Goal: Find specific page/section: Find specific page/section

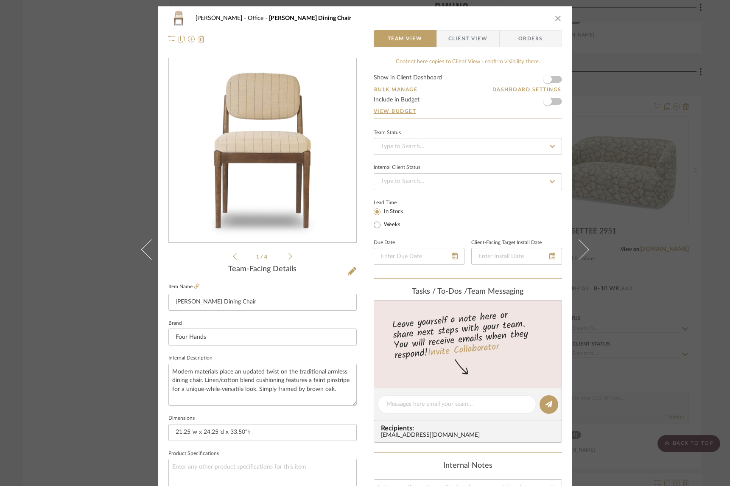
click at [88, 37] on div "[PERSON_NAME] Office [PERSON_NAME] Dining Chair Team View Client View Orders 1 …" at bounding box center [365, 243] width 730 height 486
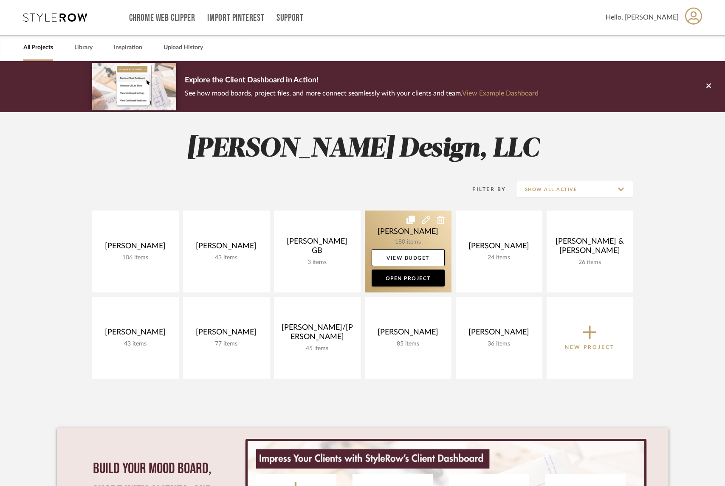
click at [430, 243] on link at bounding box center [408, 252] width 87 height 82
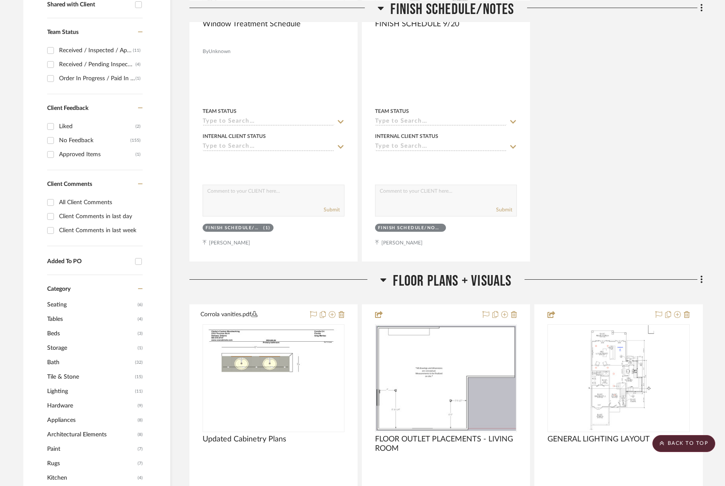
scroll to position [46, 0]
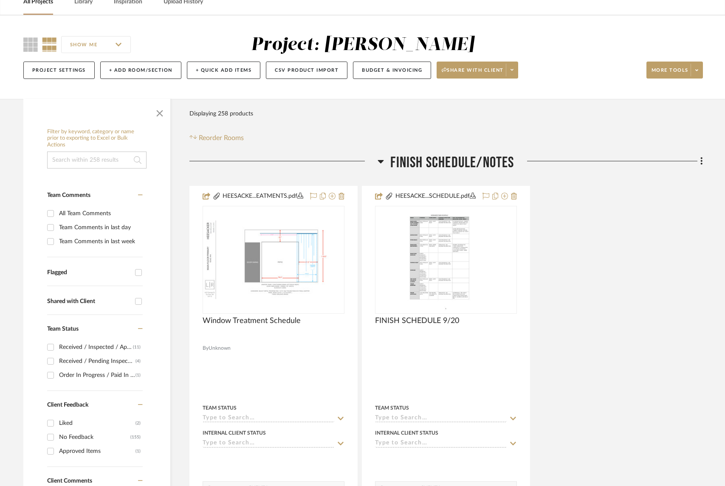
click at [382, 158] on icon at bounding box center [380, 161] width 6 height 10
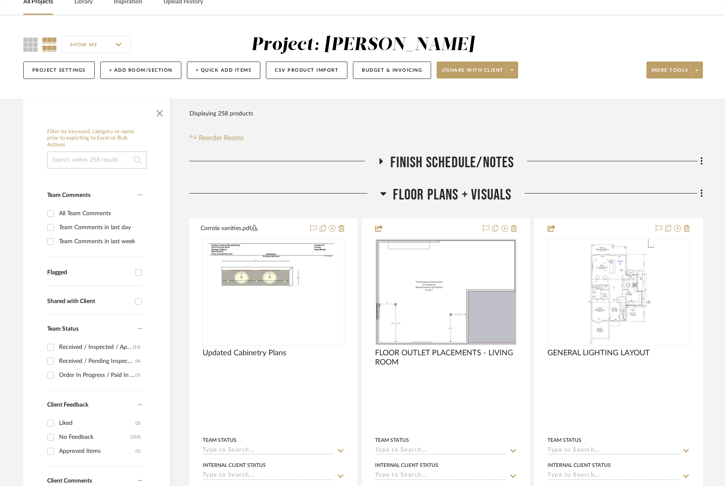
click at [384, 191] on icon at bounding box center [383, 193] width 6 height 10
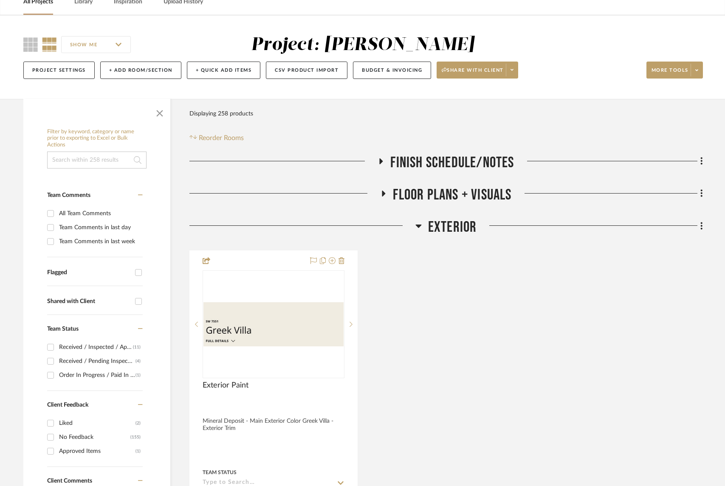
click at [421, 224] on icon at bounding box center [418, 226] width 6 height 10
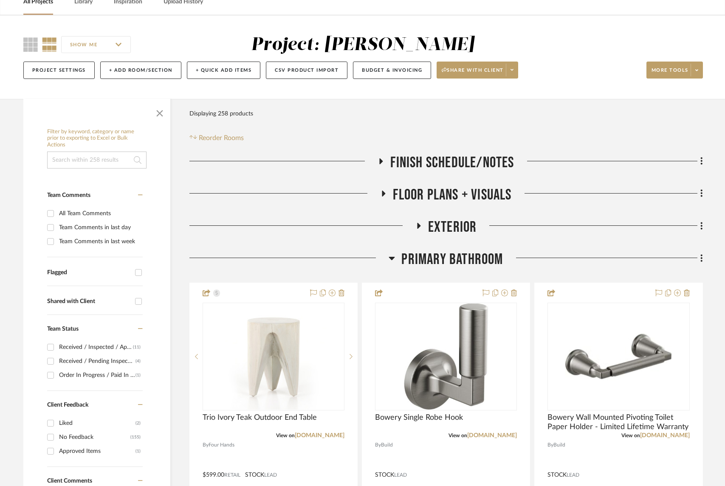
click at [391, 256] on icon at bounding box center [391, 258] width 6 height 10
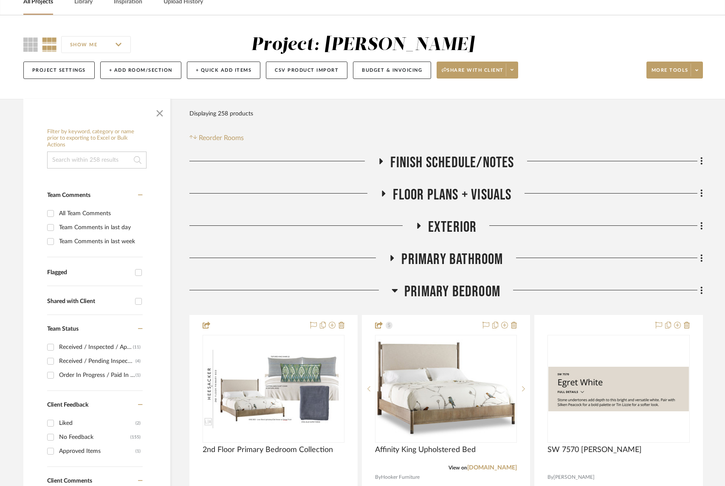
click at [395, 289] on icon at bounding box center [394, 290] width 6 height 10
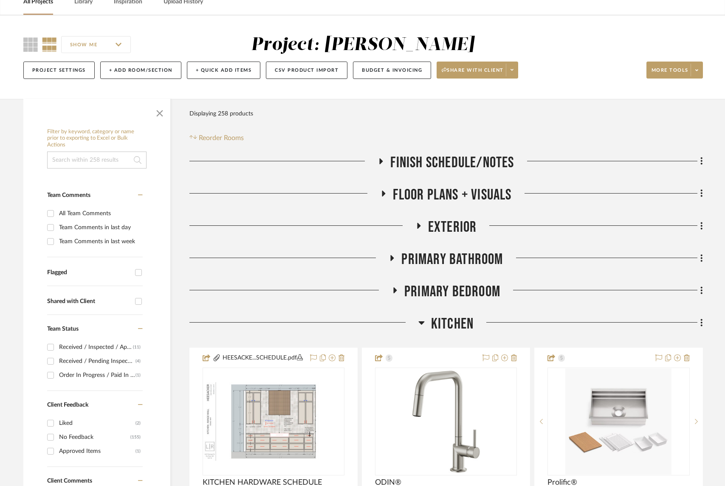
click at [421, 324] on icon at bounding box center [421, 322] width 6 height 3
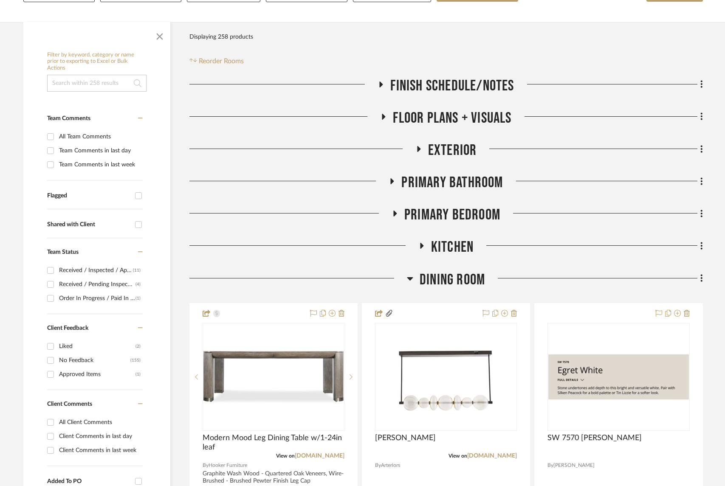
click at [408, 282] on icon at bounding box center [410, 278] width 6 height 10
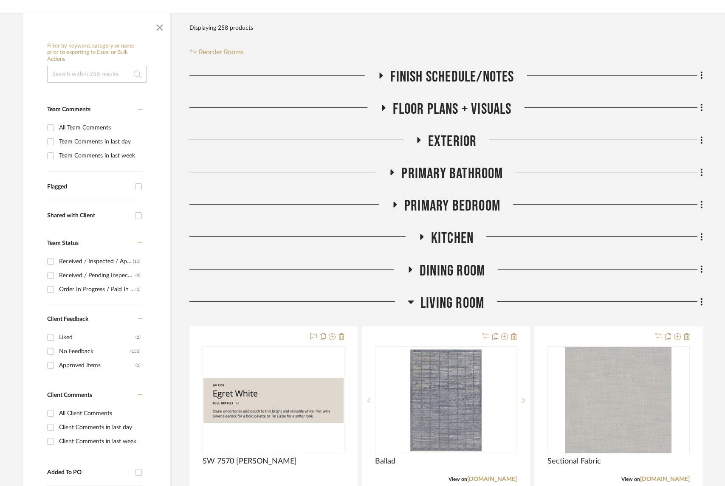
scroll to position [304, 0]
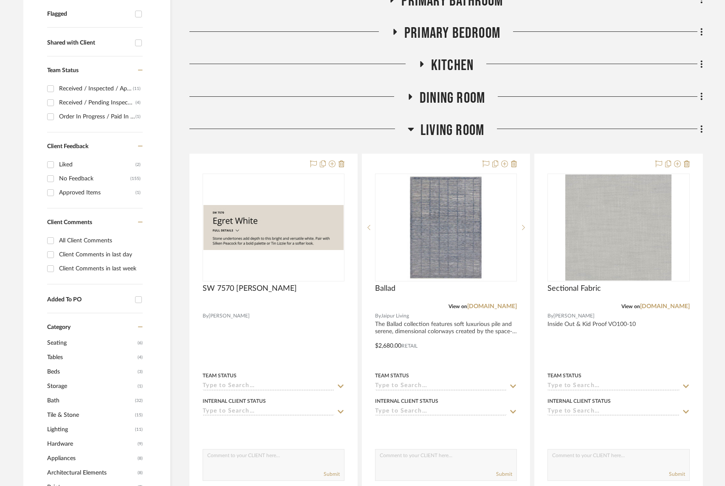
click at [409, 128] on icon at bounding box center [410, 129] width 6 height 3
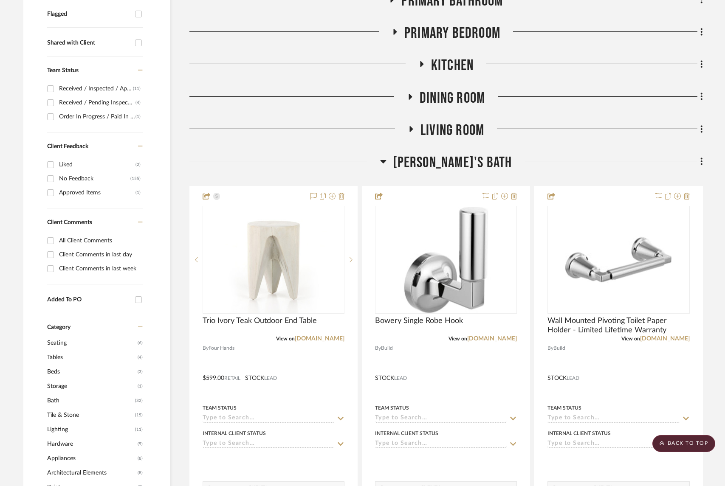
drag, startPoint x: 404, startPoint y: 159, endPoint x: 410, endPoint y: 162, distance: 6.6
click at [386, 159] on icon at bounding box center [383, 161] width 6 height 10
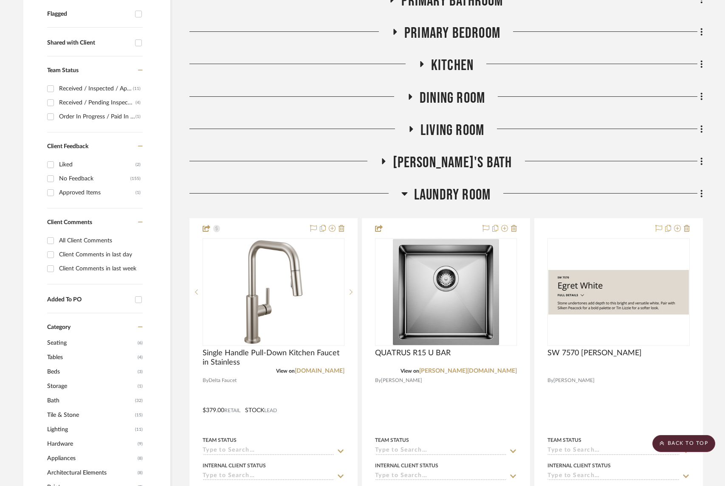
drag, startPoint x: 402, startPoint y: 192, endPoint x: 442, endPoint y: 223, distance: 50.2
click at [403, 192] on icon at bounding box center [404, 193] width 6 height 10
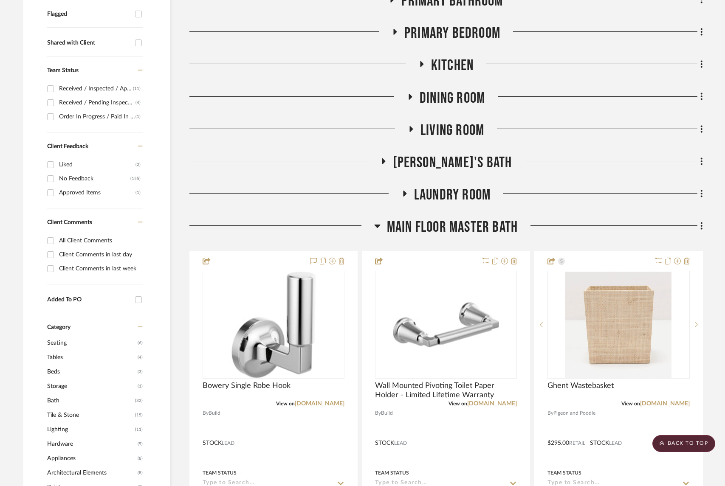
click at [377, 226] on icon at bounding box center [377, 226] width 6 height 3
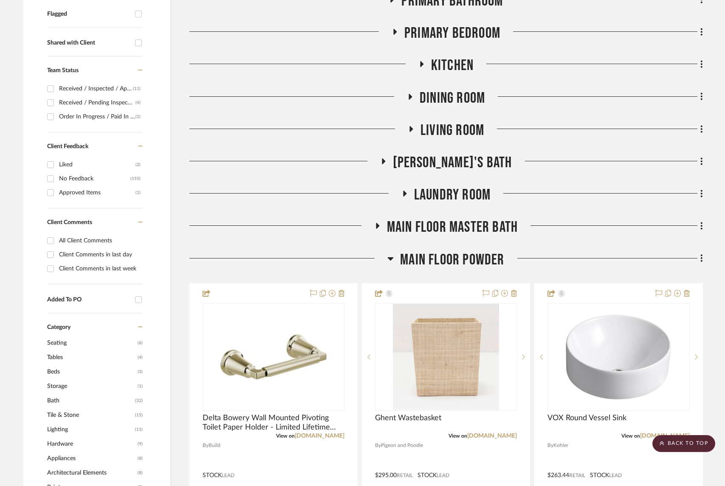
click at [385, 257] on div at bounding box center [288, 262] width 198 height 22
drag, startPoint x: 388, startPoint y: 257, endPoint x: 463, endPoint y: 279, distance: 77.9
click at [388, 257] on icon at bounding box center [391, 258] width 6 height 3
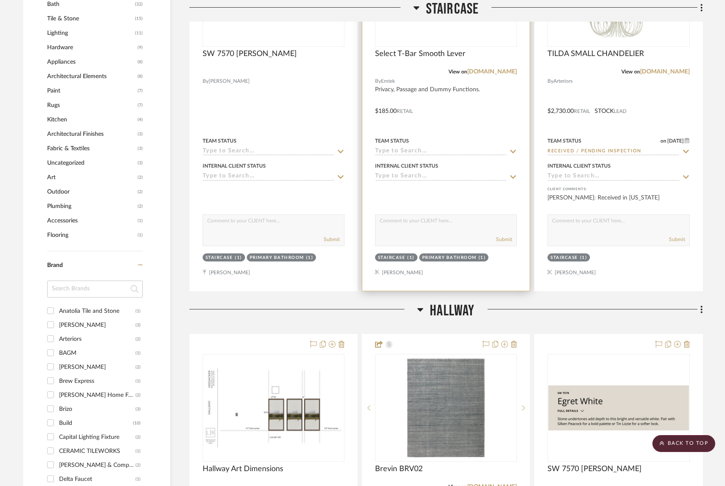
scroll to position [760, 0]
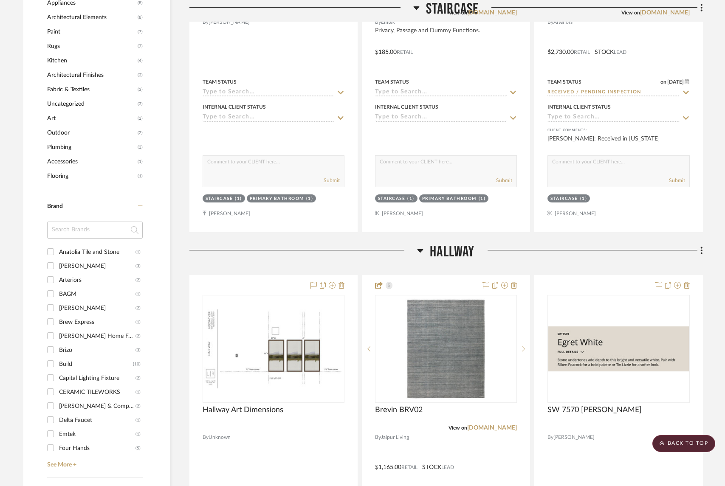
click at [419, 249] on icon at bounding box center [420, 250] width 6 height 3
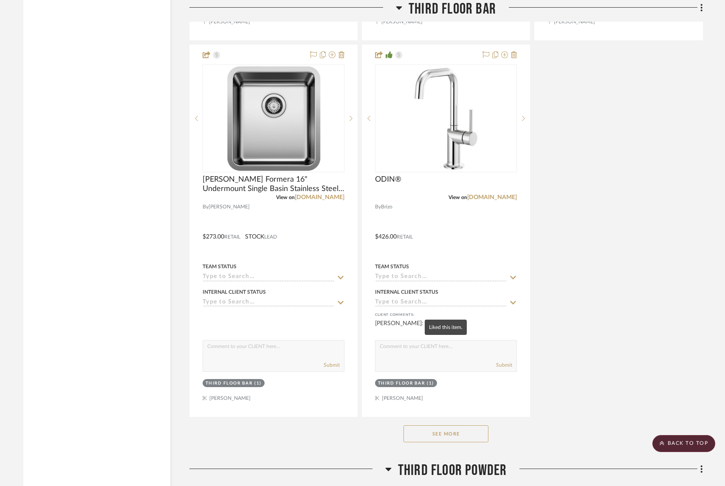
scroll to position [1795, 0]
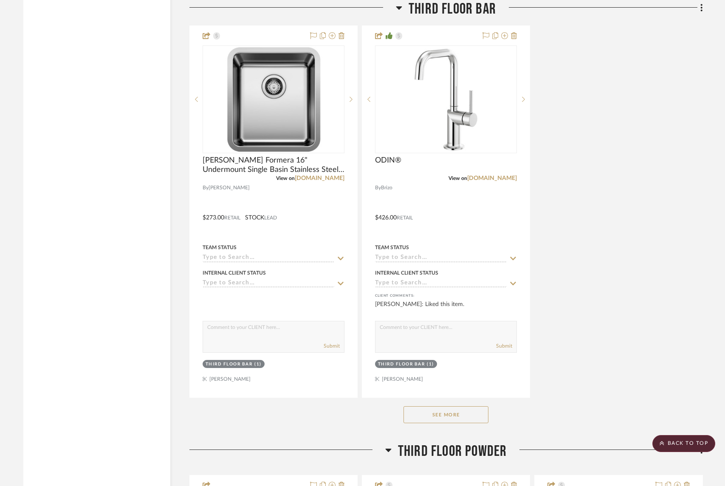
click at [458, 416] on button "See More" at bounding box center [445, 414] width 85 height 17
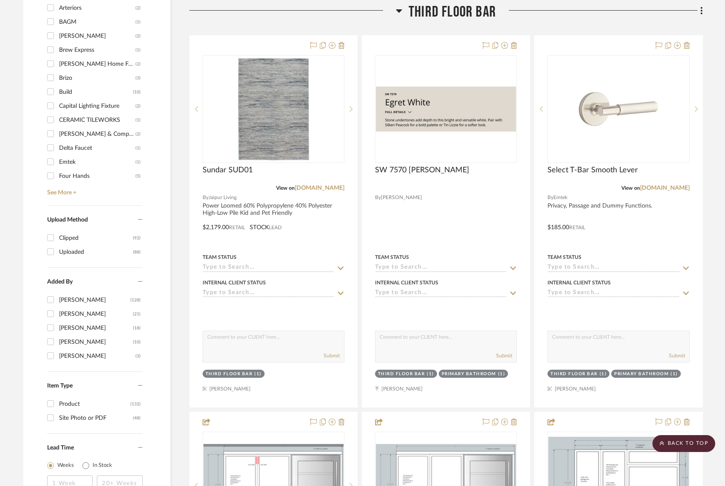
scroll to position [1016, 0]
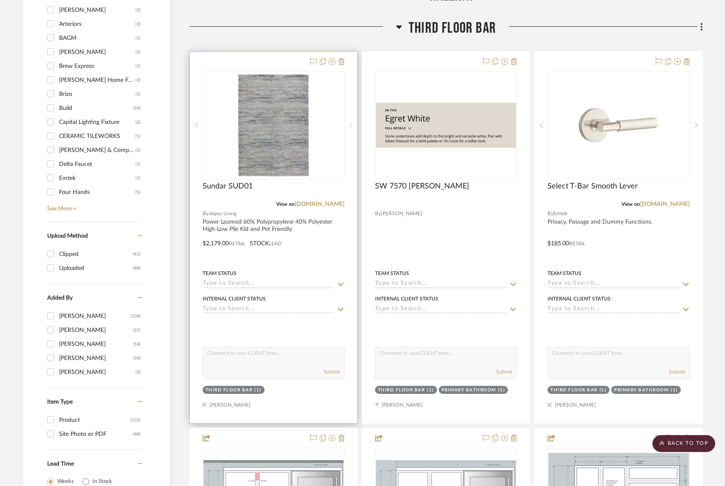
click at [353, 124] on sr-next-btn at bounding box center [350, 125] width 13 height 6
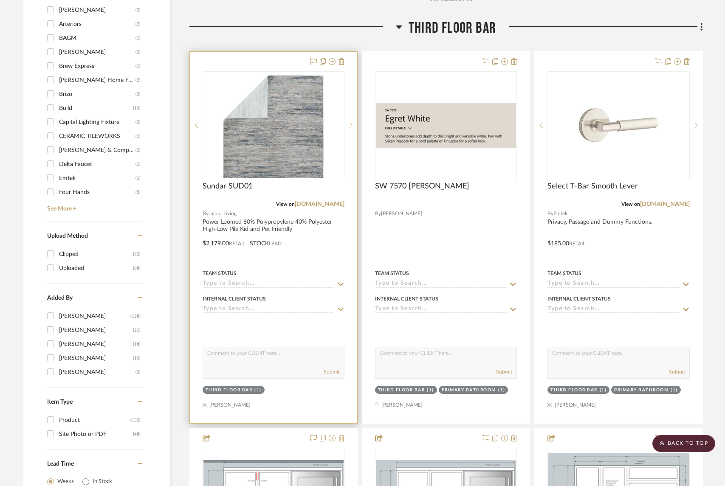
click at [353, 124] on sr-next-btn at bounding box center [350, 125] width 13 height 6
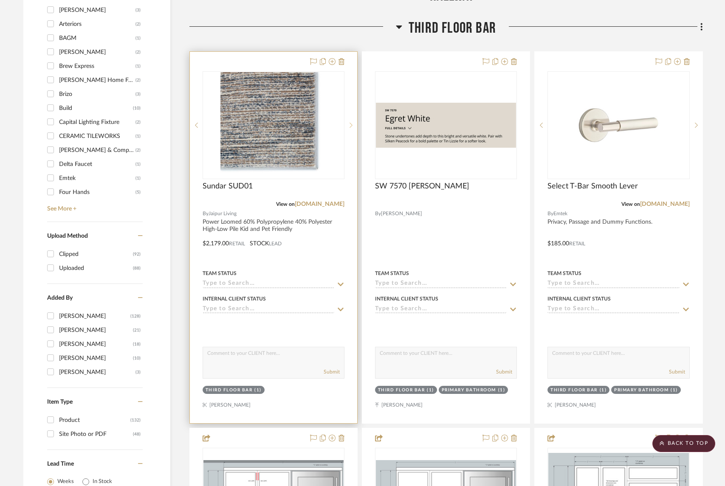
click at [353, 124] on sr-next-btn at bounding box center [350, 125] width 13 height 6
